Goal: Task Accomplishment & Management: Manage account settings

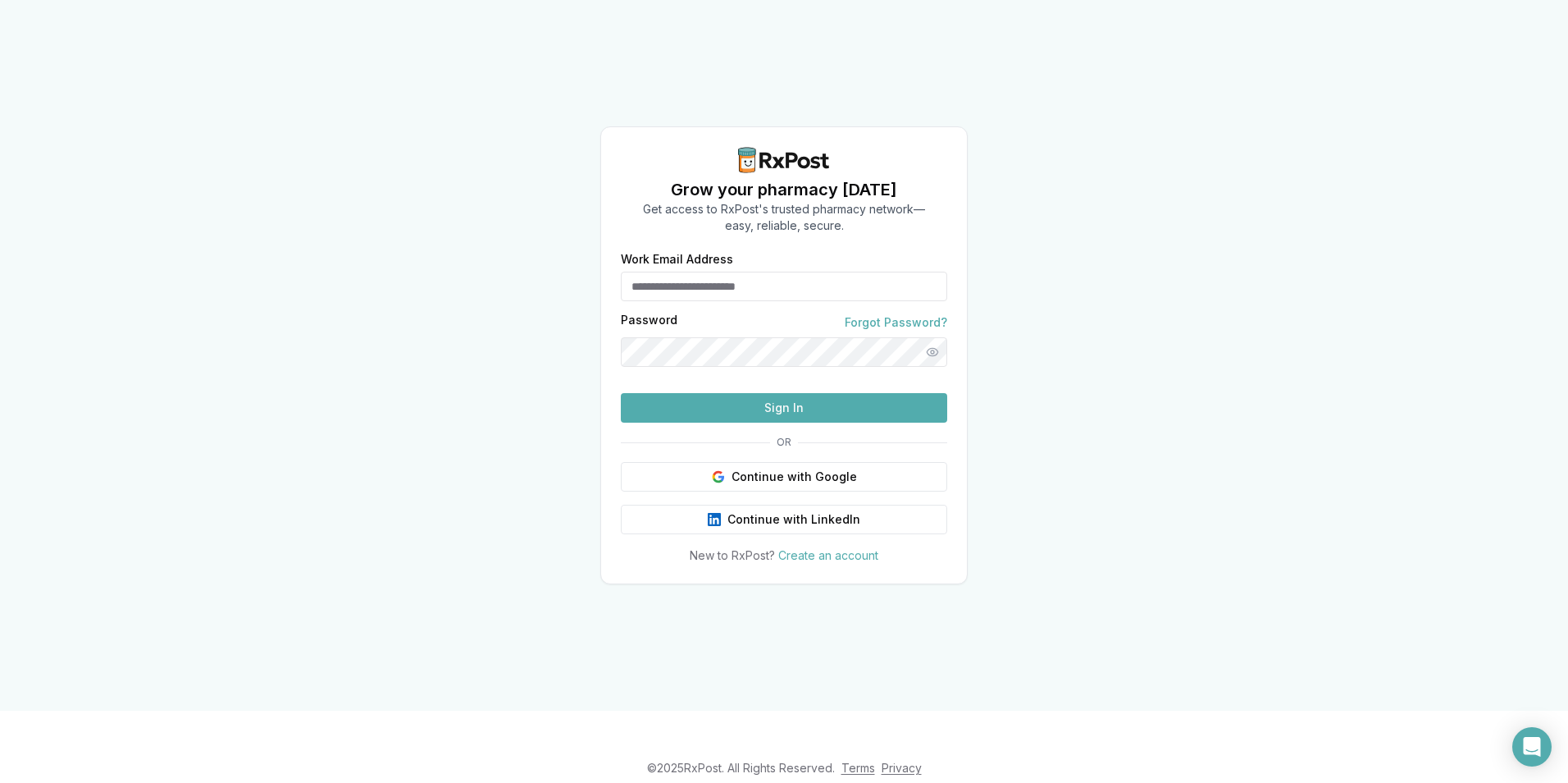
click at [733, 314] on div "Password Forgot Password?" at bounding box center [784, 322] width 327 height 16
click at [724, 272] on input "Work Email Address" at bounding box center [784, 286] width 327 height 29
type input "**********"
click at [801, 423] on button "Sign In" at bounding box center [784, 407] width 327 height 29
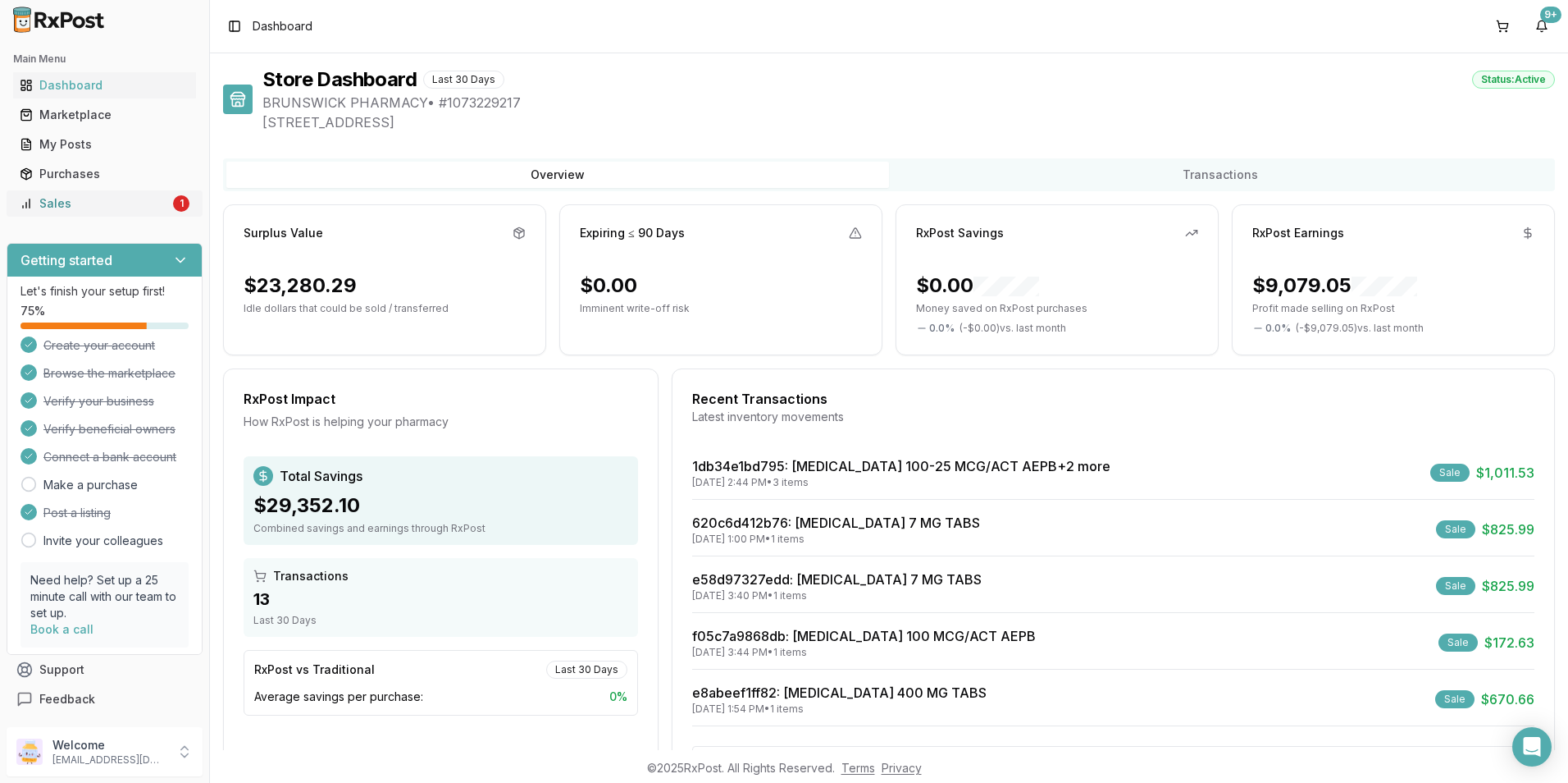
click at [135, 203] on div "Sales" at bounding box center [94, 203] width 150 height 16
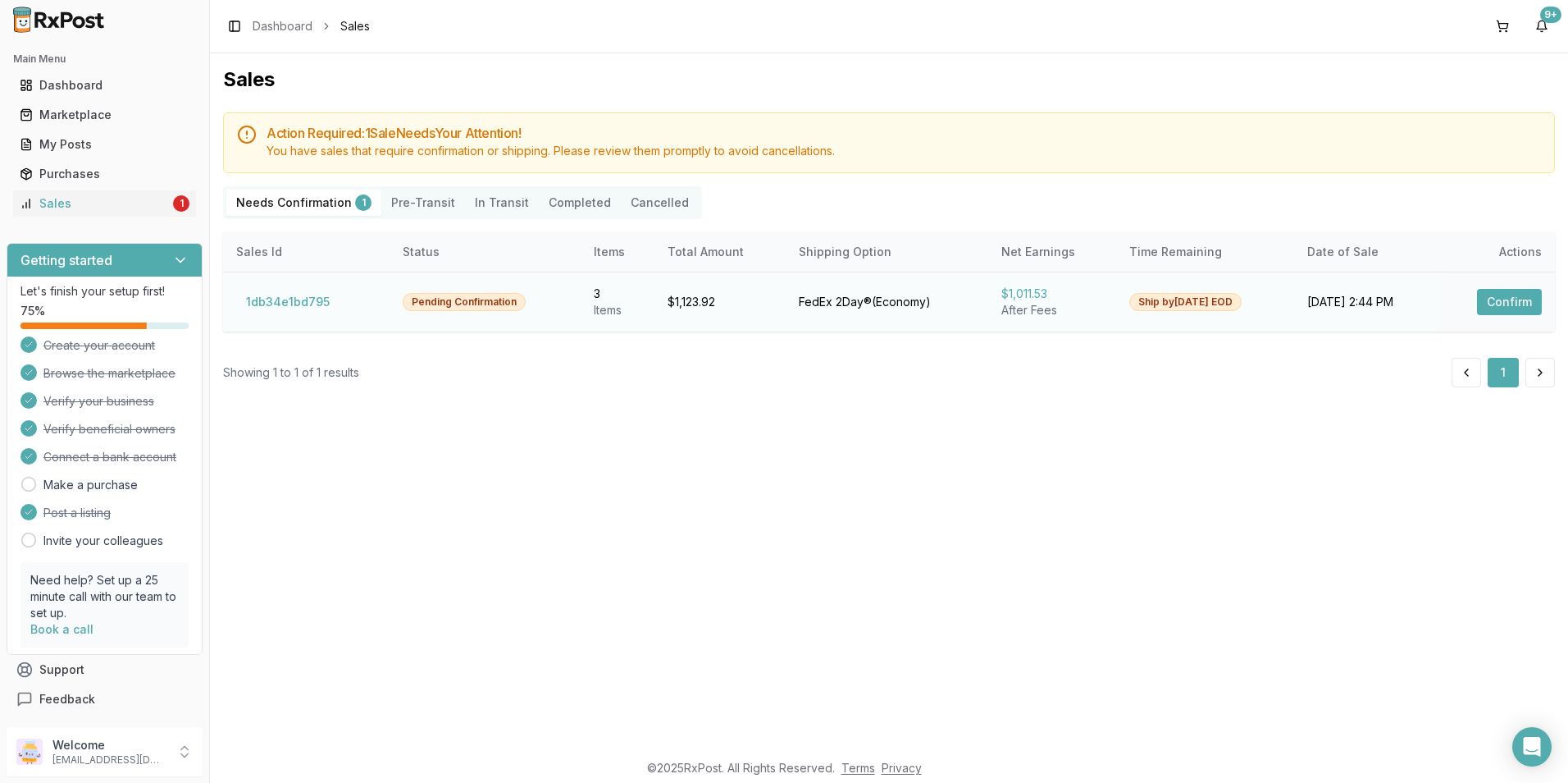
click at [1499, 298] on button "Confirm" at bounding box center [1510, 302] width 65 height 27
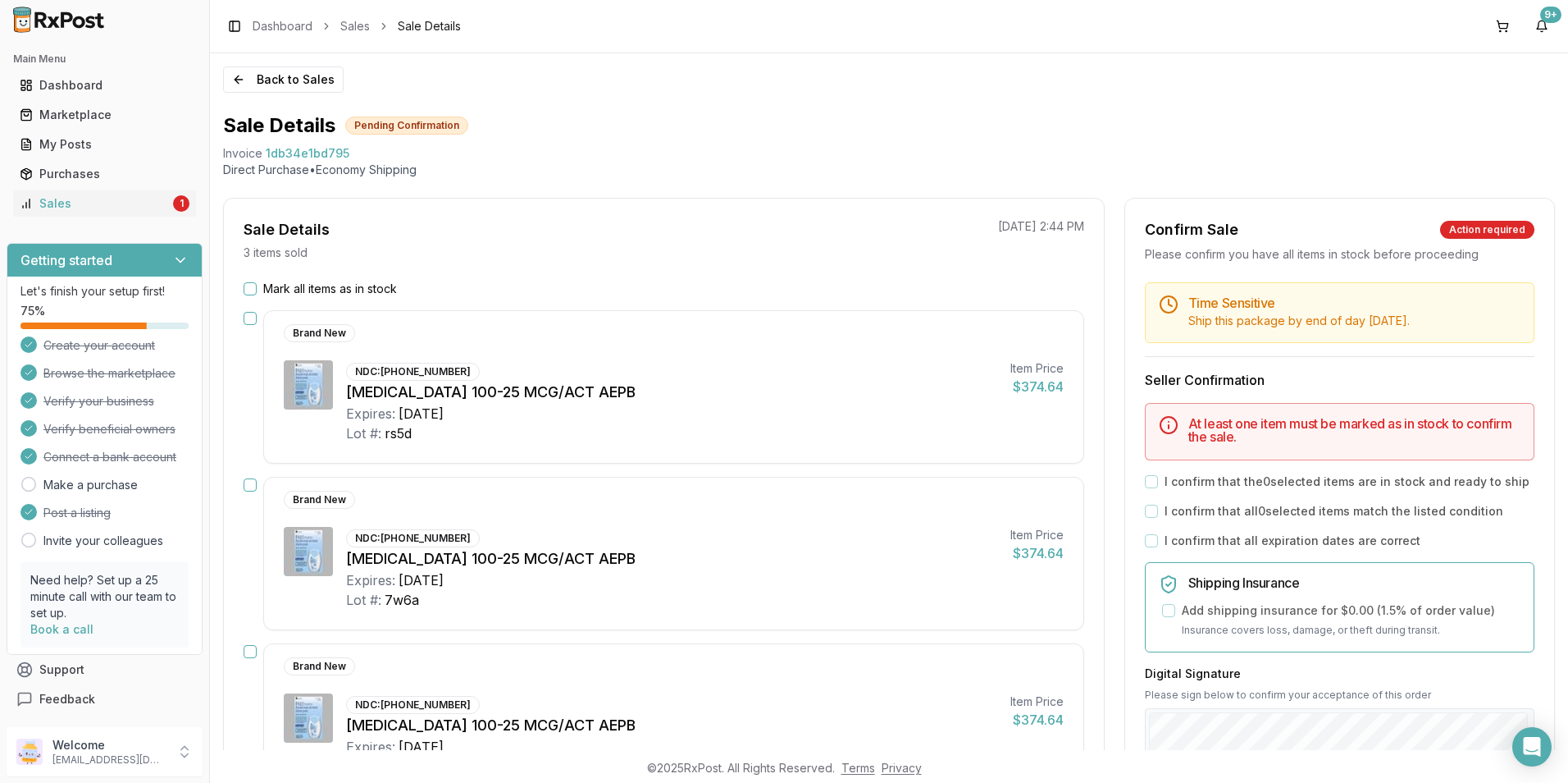
click at [250, 293] on button "Mark all items as in stock" at bounding box center [249, 288] width 13 height 13
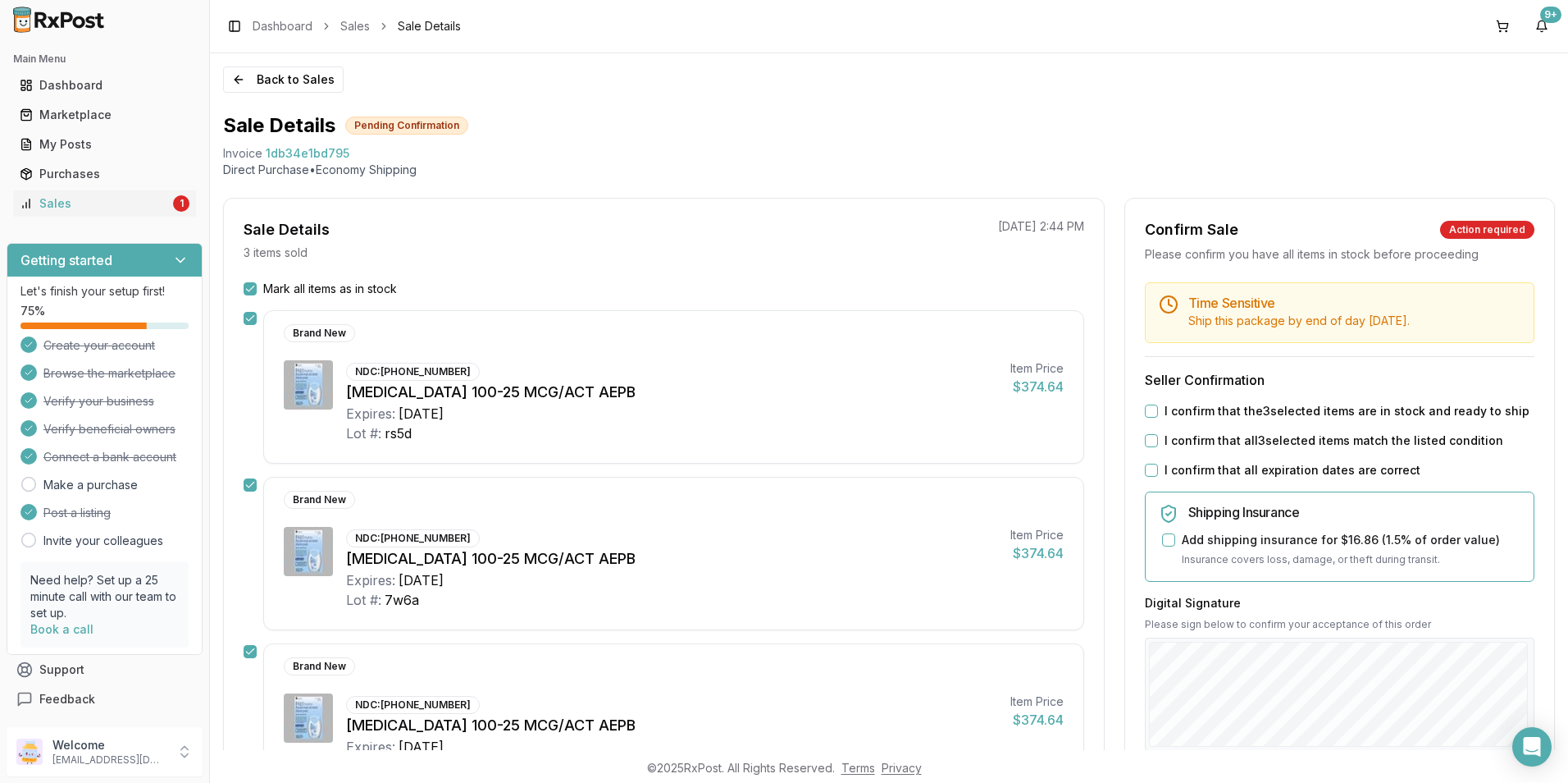
drag, startPoint x: 1147, startPoint y: 409, endPoint x: 1155, endPoint y: 424, distance: 17.0
click at [1148, 413] on button "I confirm that the 3 selected items are in stock and ready to ship" at bounding box center [1150, 411] width 13 height 13
drag, startPoint x: 1144, startPoint y: 446, endPoint x: 1150, endPoint y: 454, distance: 10.0
click at [1144, 448] on div "I confirm that all 3 selected items match the listed condition" at bounding box center [1339, 440] width 389 height 16
click at [1145, 479] on div "Time Sensitive Ship this package by end of day [DATE] . Seller Confirmation I c…" at bounding box center [1340, 629] width 429 height 693
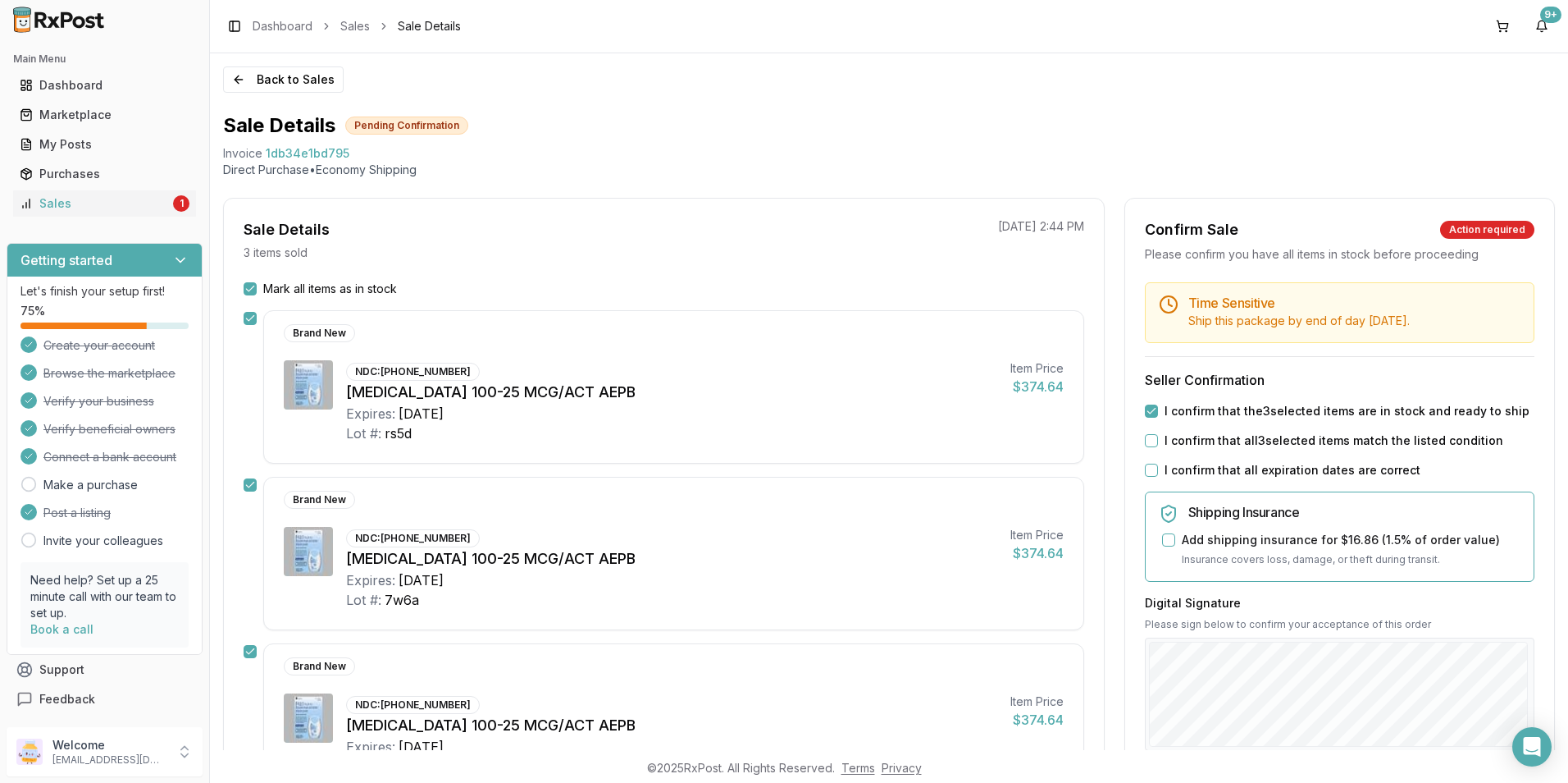
drag, startPoint x: 1151, startPoint y: 463, endPoint x: 1147, endPoint y: 470, distance: 8.1
click at [1147, 468] on div "I confirm that all expiration dates are correct" at bounding box center [1339, 470] width 389 height 16
click at [1146, 471] on button "I confirm that all expiration dates are correct" at bounding box center [1150, 469] width 13 height 13
click at [1149, 439] on button "I confirm that all 3 selected items match the listed condition" at bounding box center [1150, 440] width 13 height 13
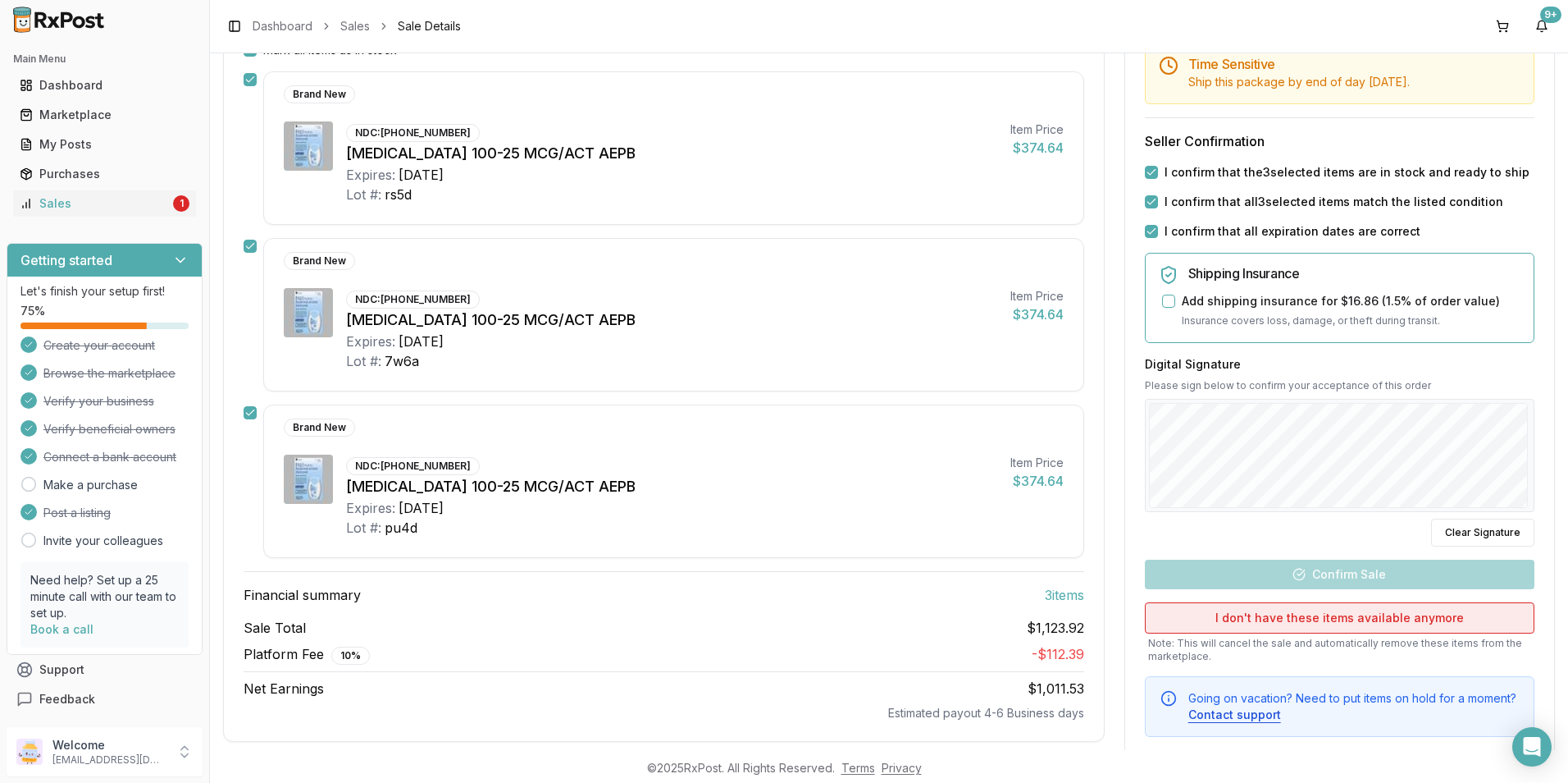
scroll to position [246, 0]
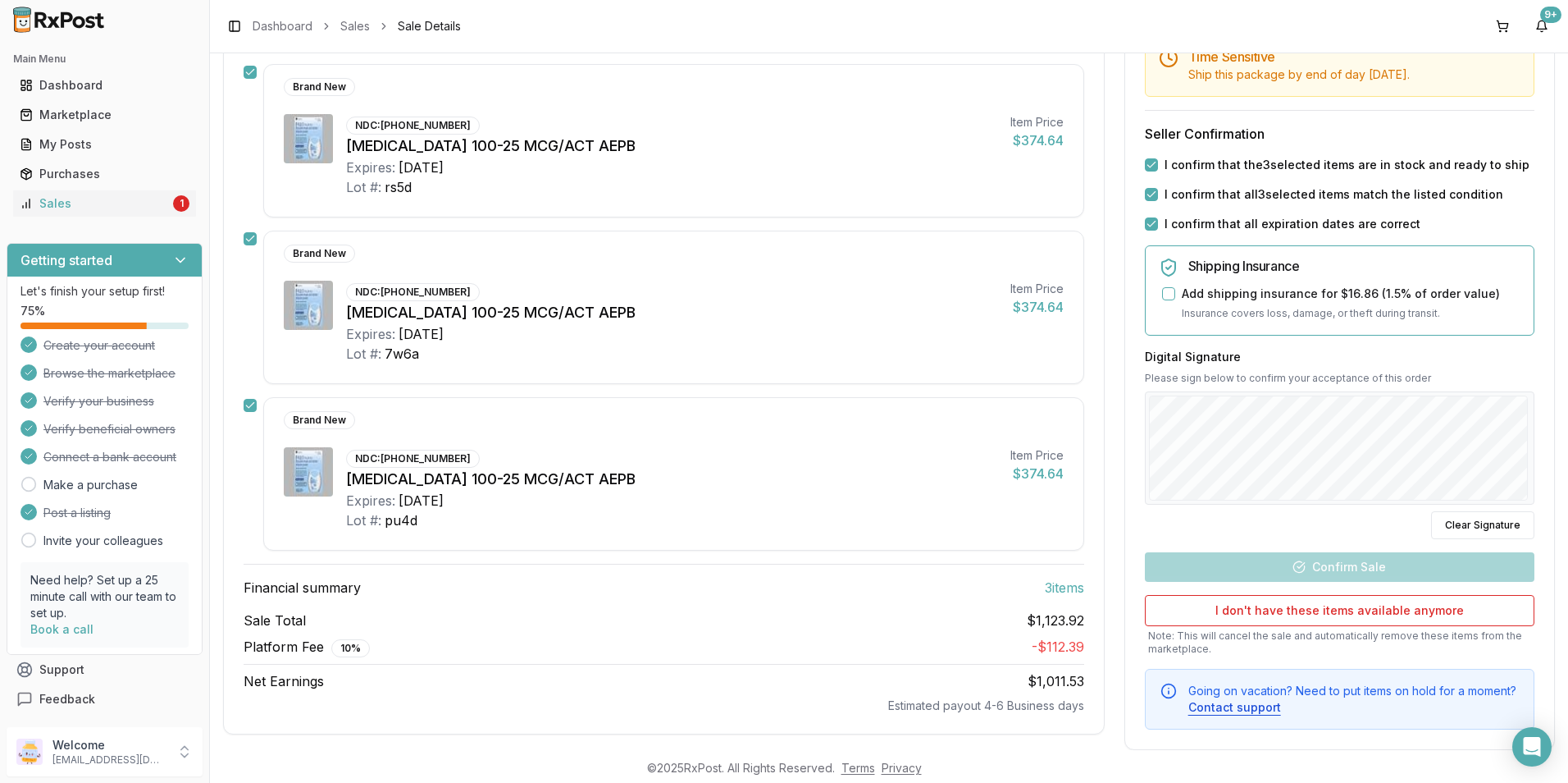
click at [1259, 485] on div at bounding box center [1339, 448] width 389 height 113
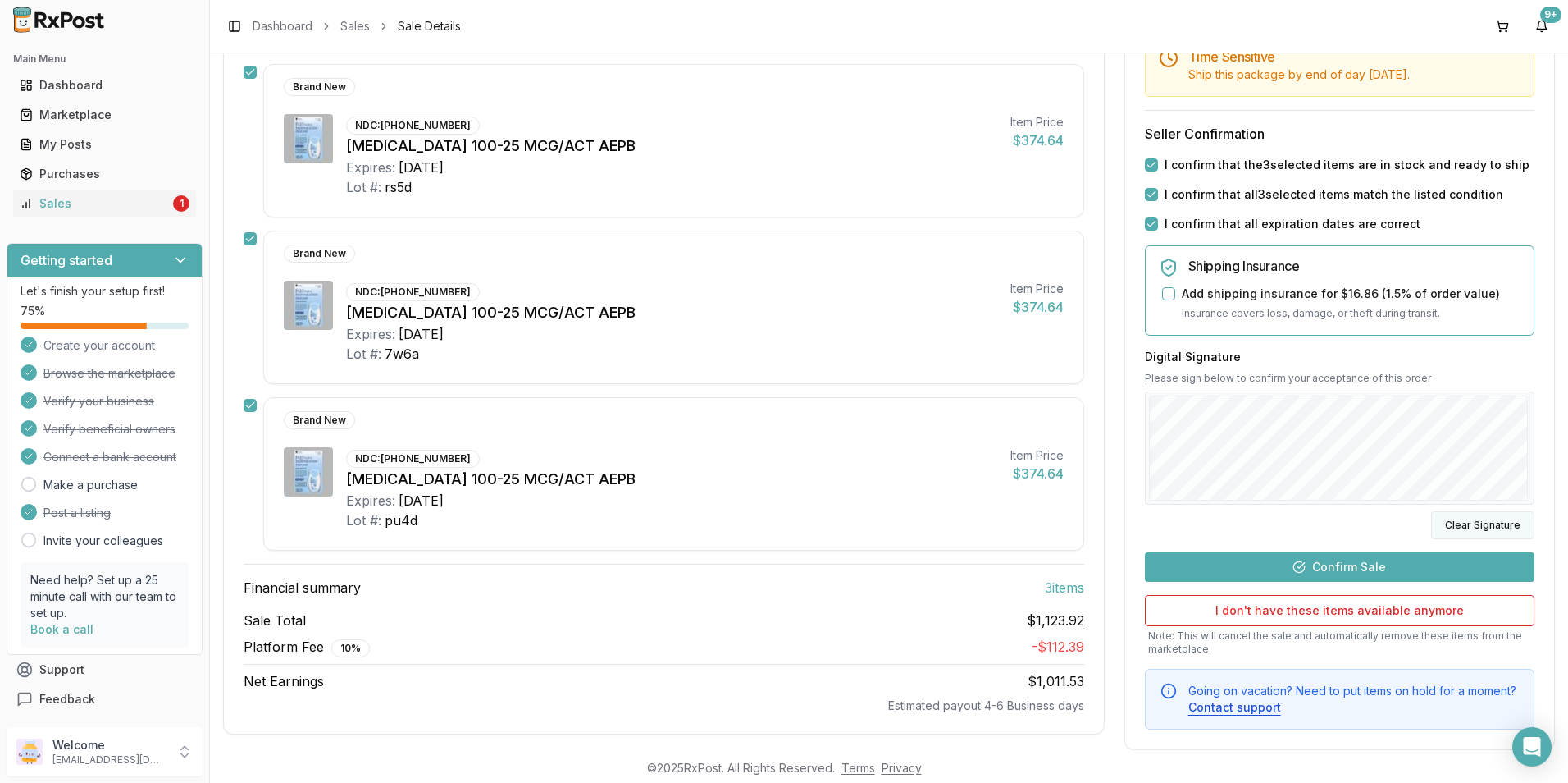
scroll to position [273, 0]
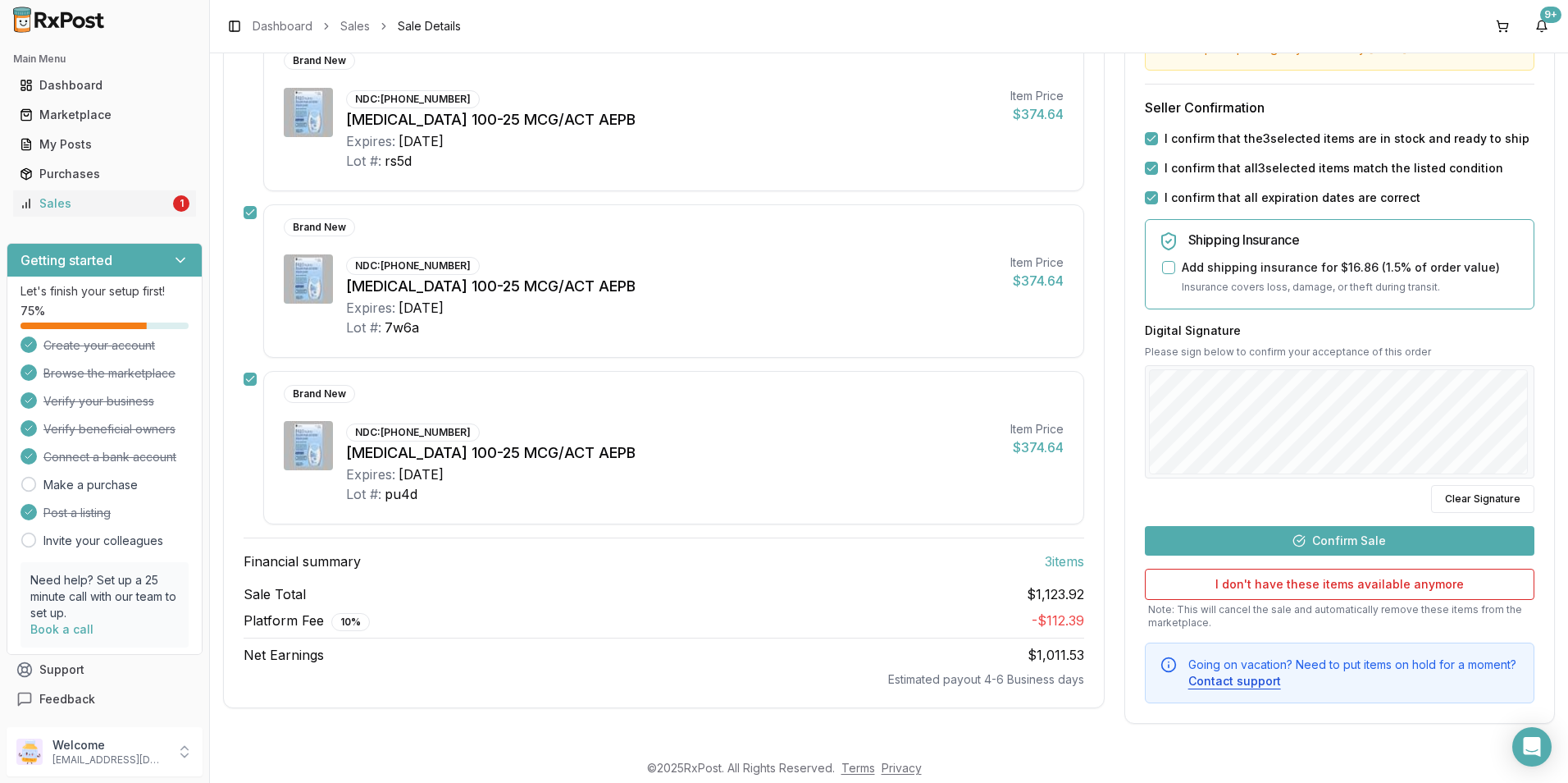
click at [1348, 540] on button "Confirm Sale" at bounding box center [1339, 540] width 389 height 29
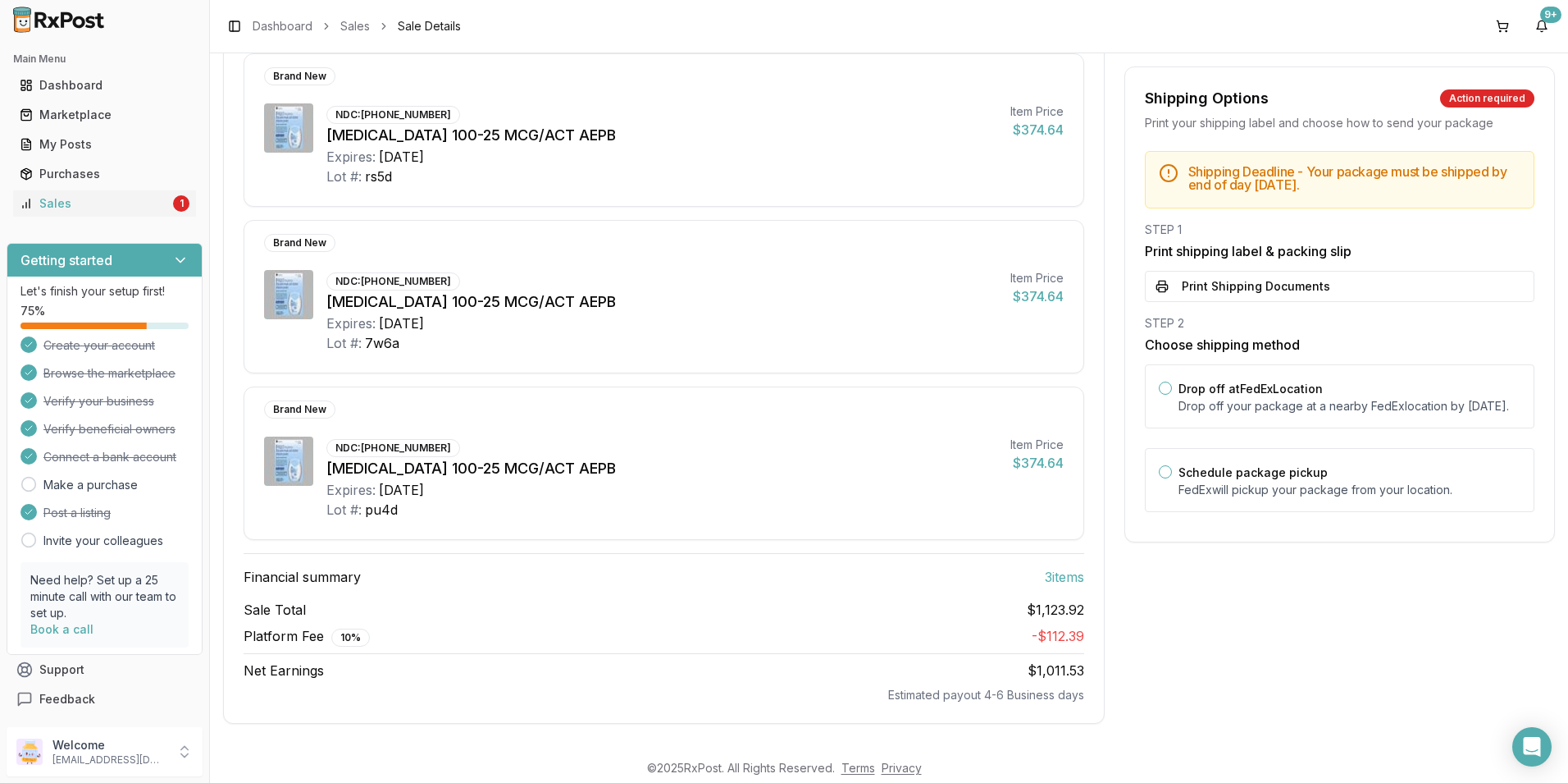
scroll to position [227, 0]
click at [1269, 293] on button "Print Shipping Documents" at bounding box center [1339, 286] width 389 height 31
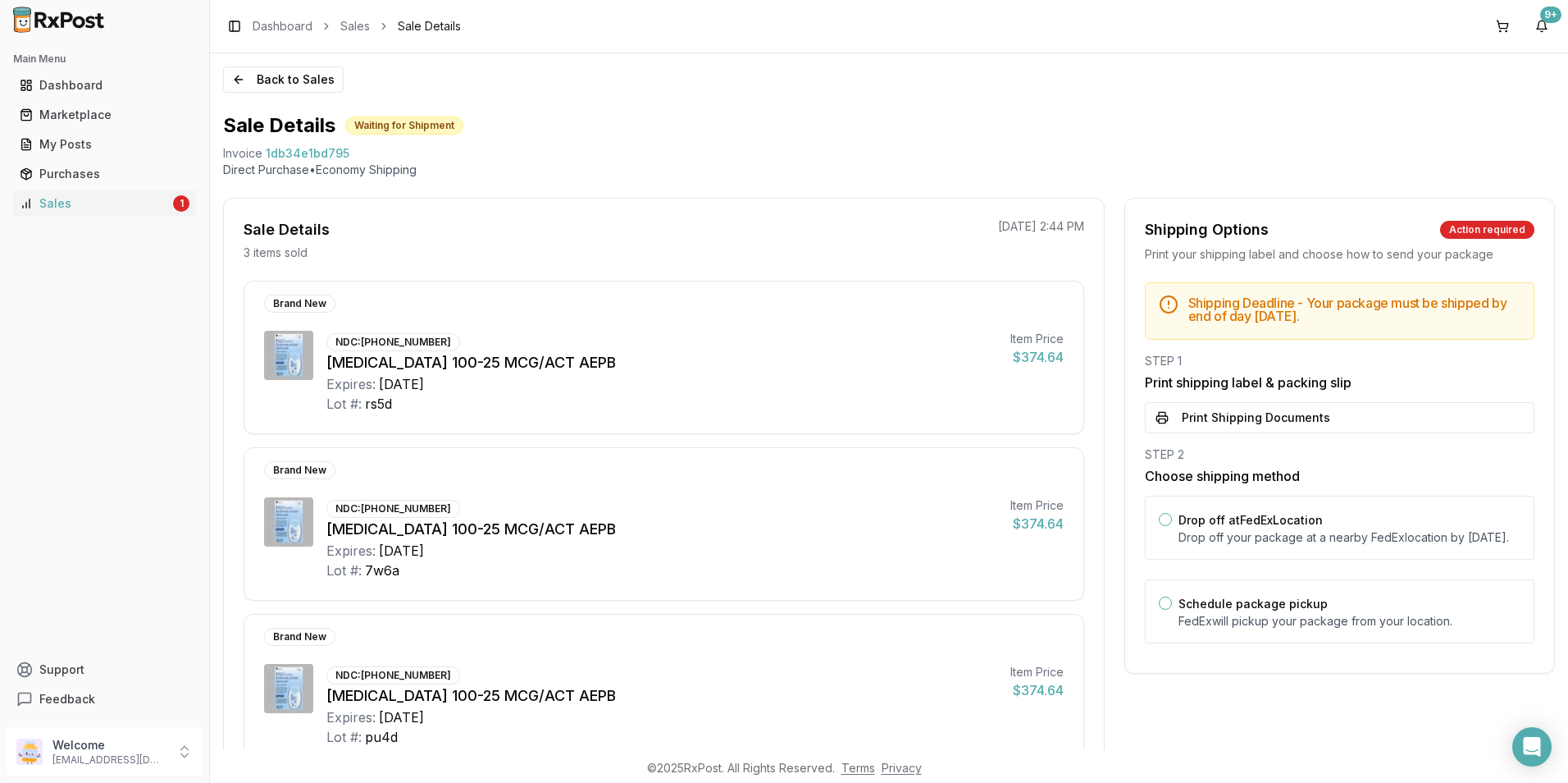
click at [1269, 418] on button "Print Shipping Documents" at bounding box center [1339, 418] width 389 height 31
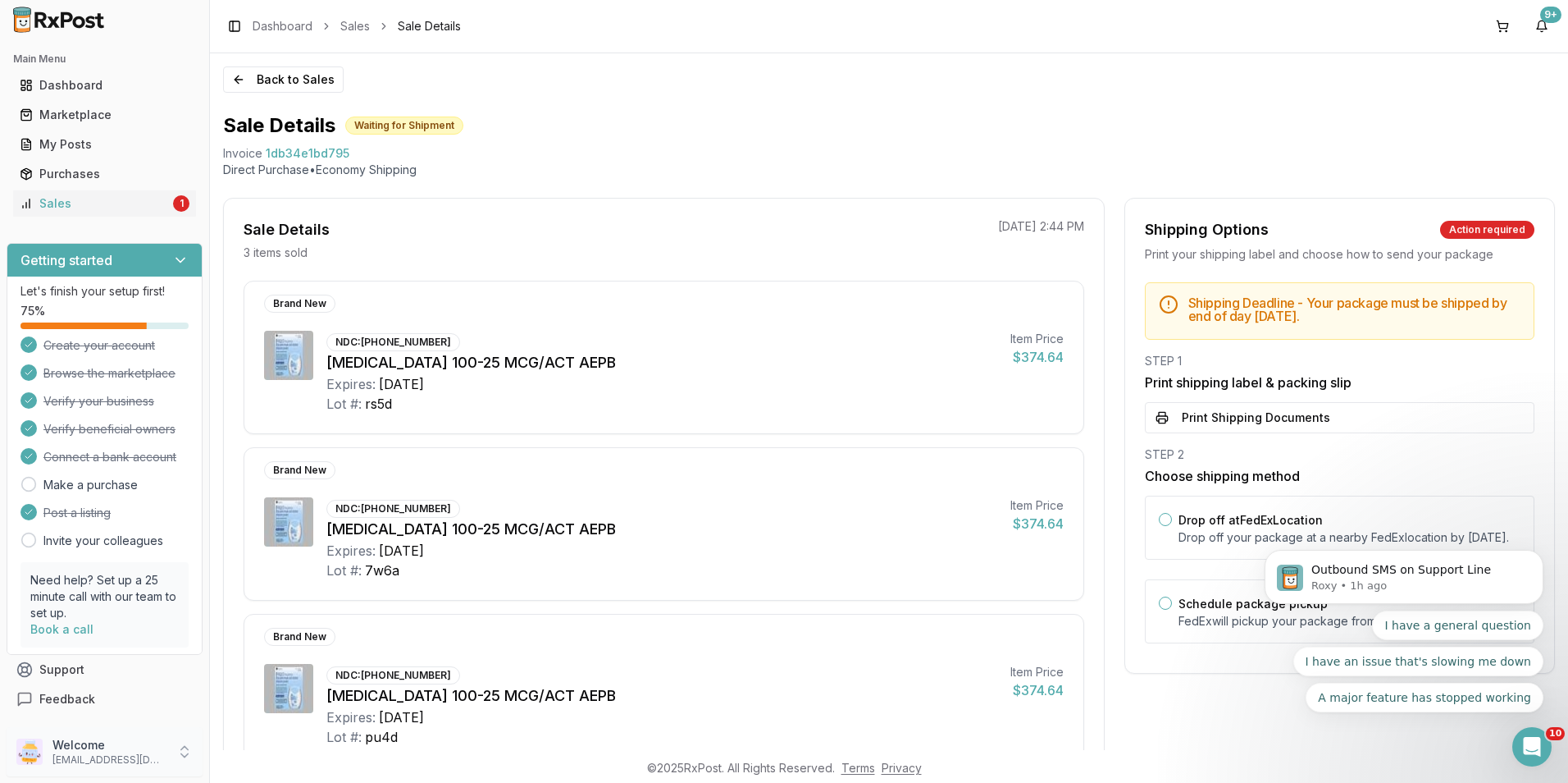
click at [79, 748] on p "Welcome" at bounding box center [109, 744] width 114 height 16
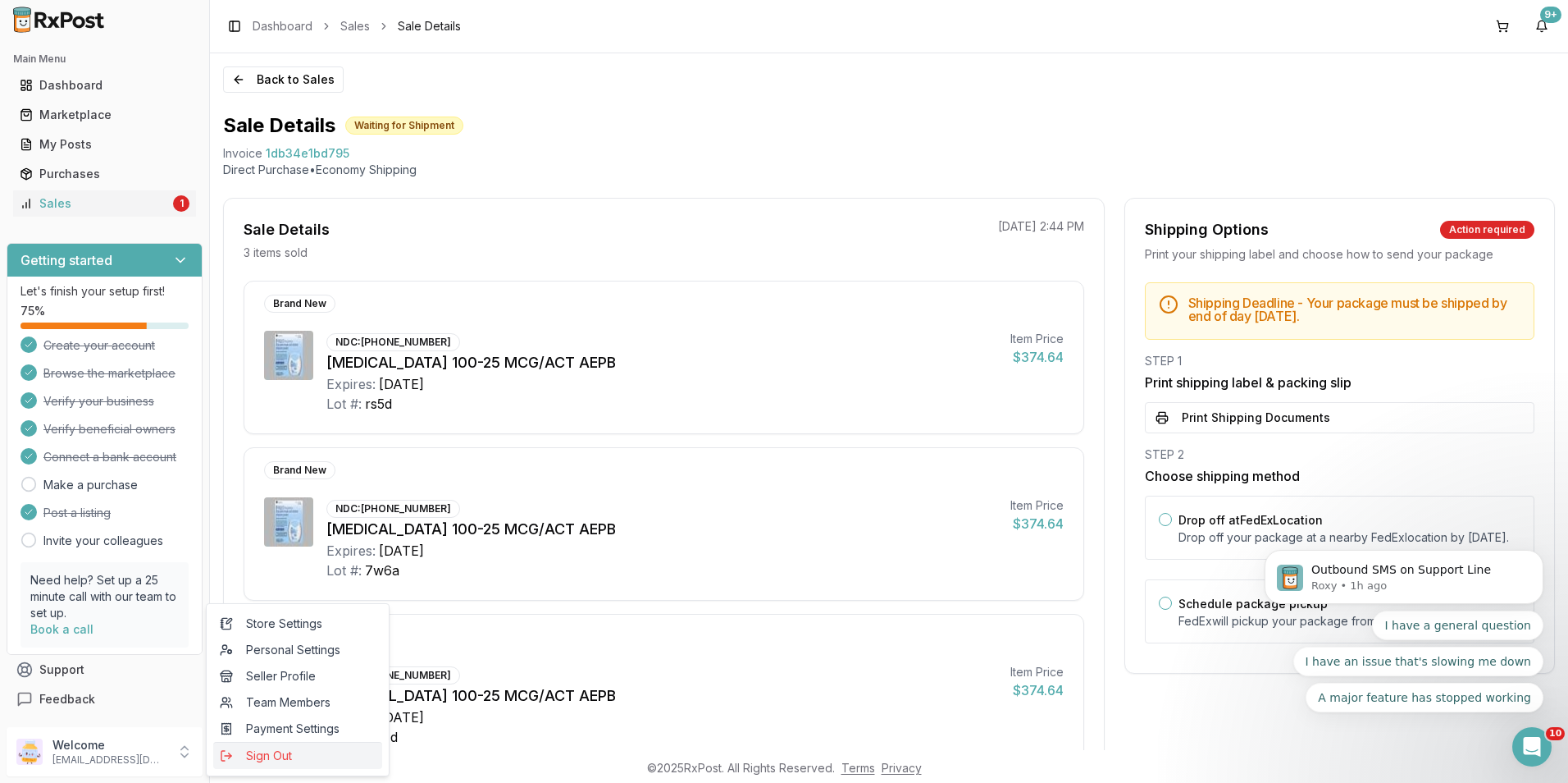
click at [251, 755] on span "Sign Out" at bounding box center [297, 755] width 156 height 16
